Goal: Navigation & Orientation: Find specific page/section

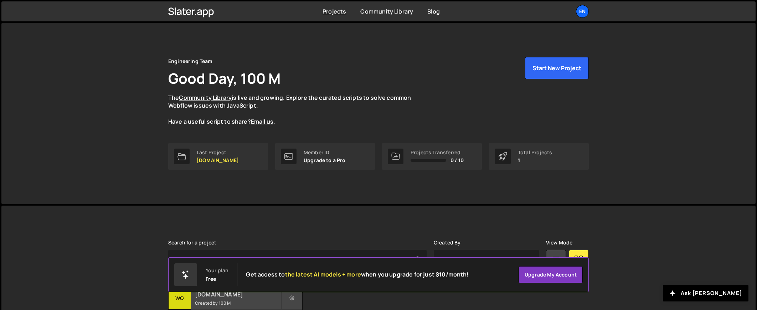
click at [195, 301] on small "Created by 100 M" at bounding box center [238, 303] width 86 height 6
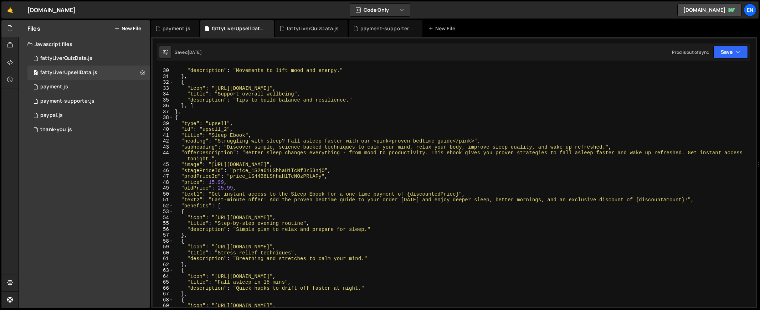
scroll to position [202, 0]
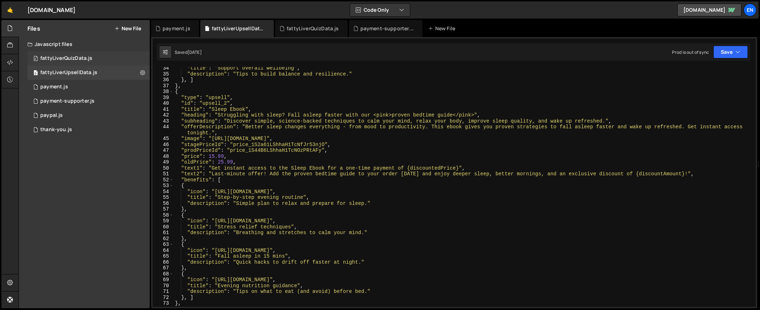
click at [53, 60] on div "fattyLiverQuizData.js" at bounding box center [66, 58] width 52 height 6
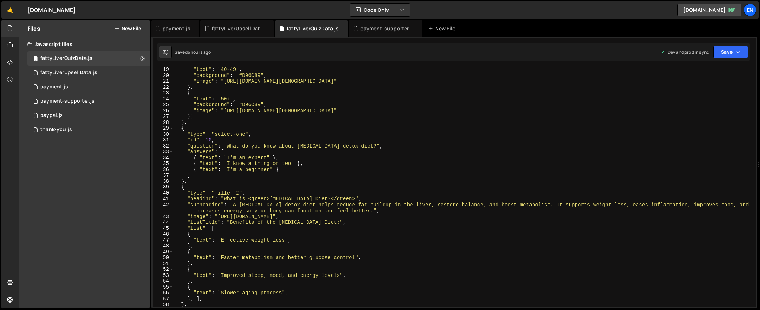
scroll to position [150, 0]
